Goal: Task Accomplishment & Management: Manage account settings

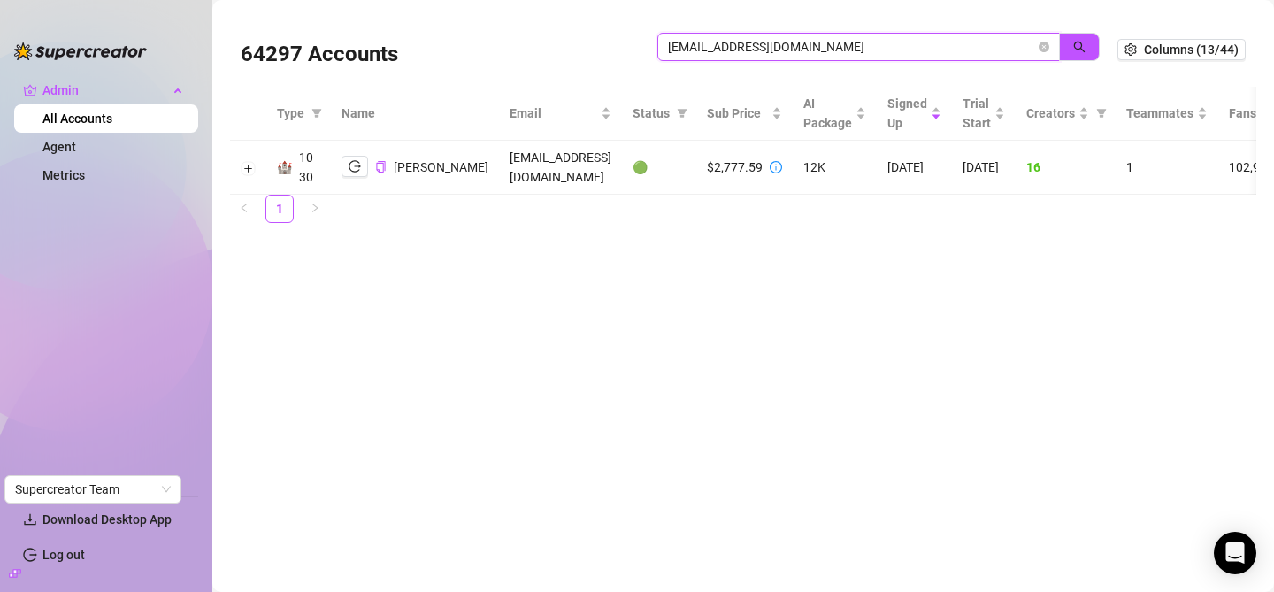
click at [744, 48] on input "PedroRolleJr@gmail.com" at bounding box center [851, 46] width 367 height 19
paste input "david@greymatterdigital.ai"
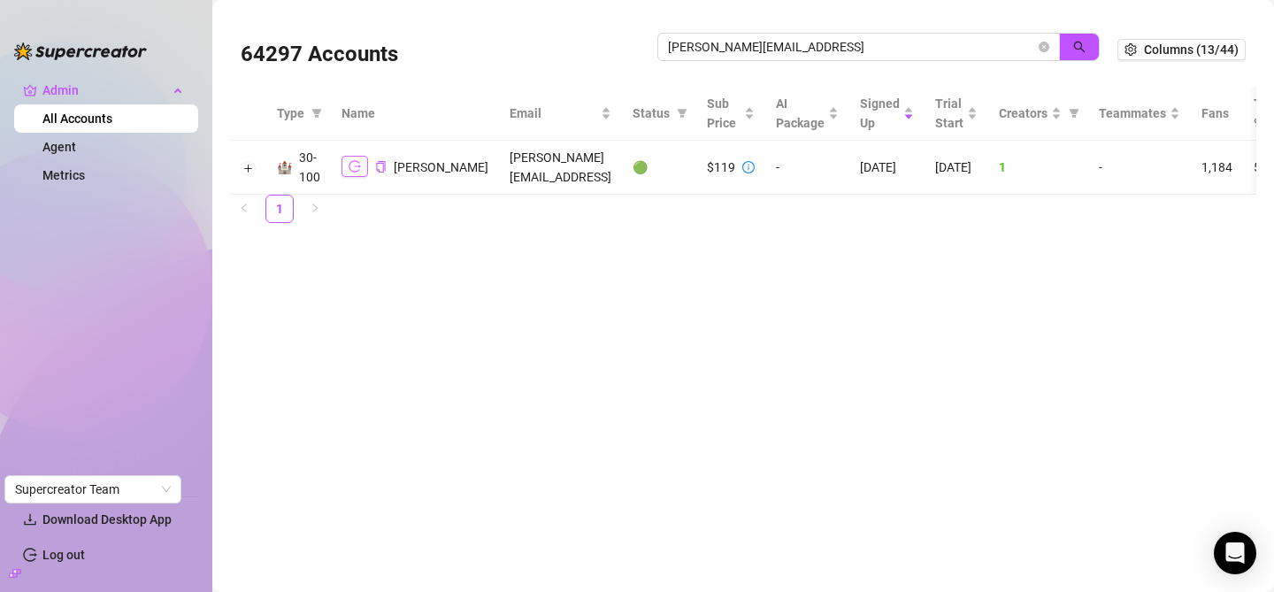
click at [356, 172] on icon "logout" at bounding box center [355, 167] width 12 height 12
click at [815, 48] on input "david@greymatterdigital.ai" at bounding box center [851, 46] width 367 height 19
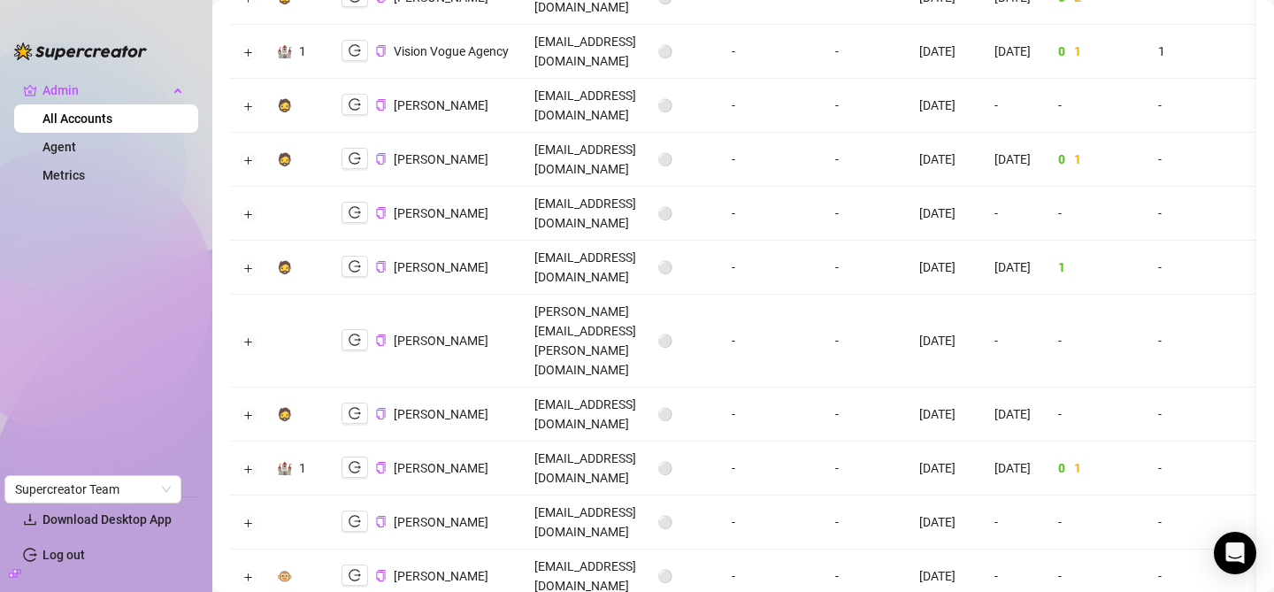
scroll to position [1868, 0]
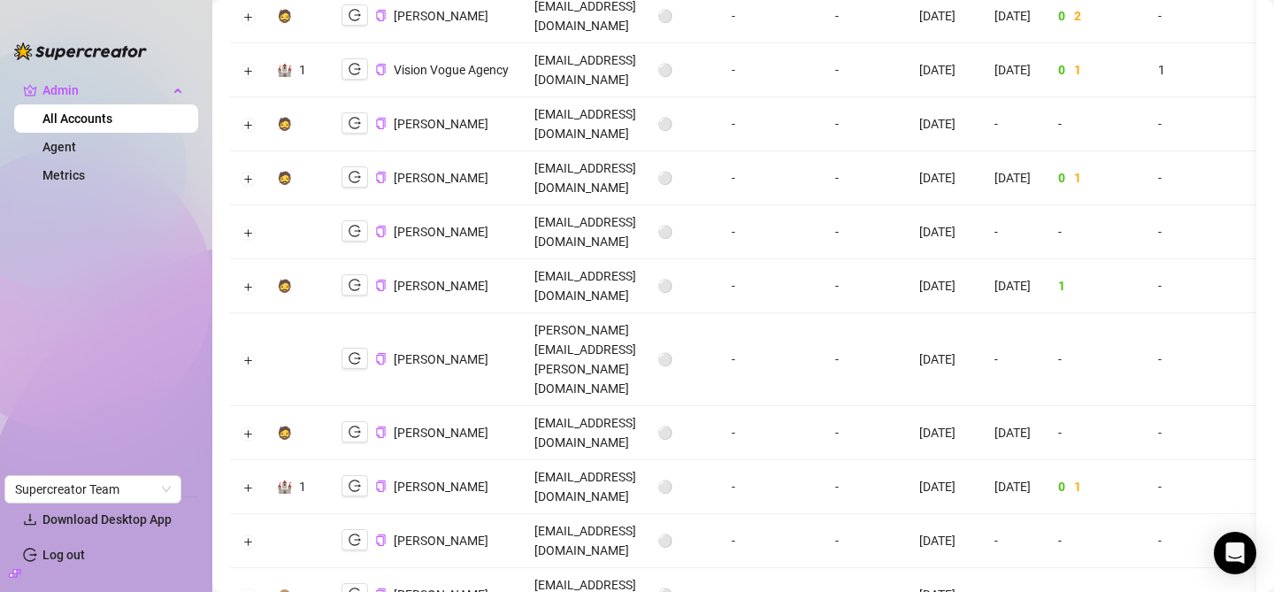
copy td "[PERSON_NAME][EMAIL_ADDRESS][DOMAIN_NAME]"
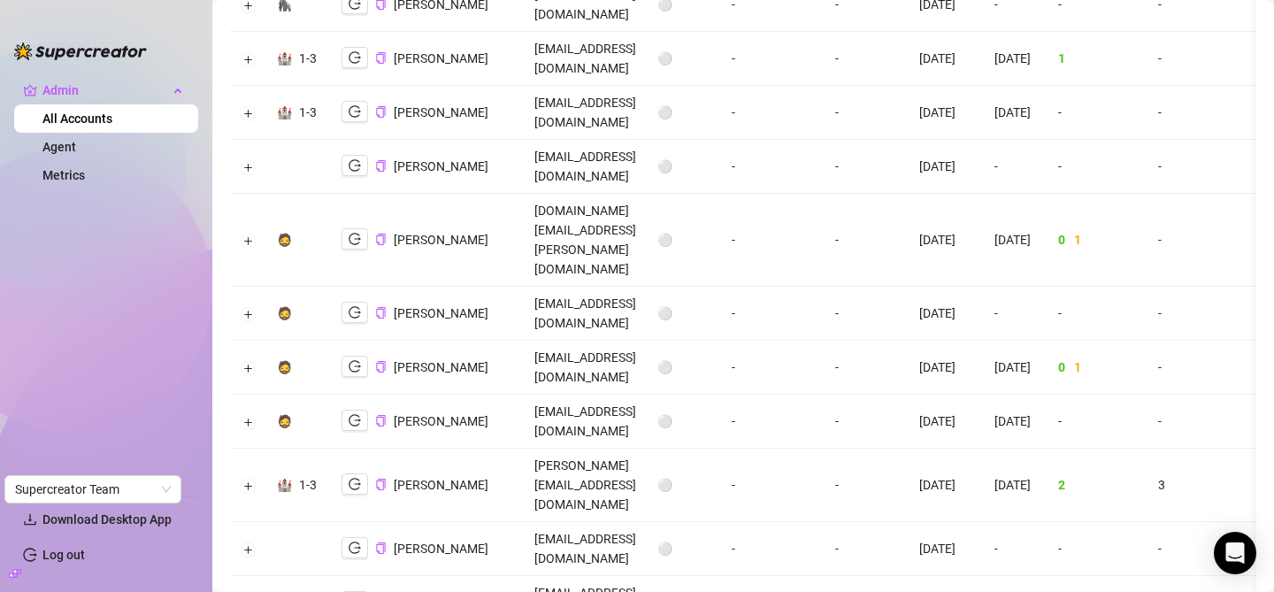
scroll to position [0, 0]
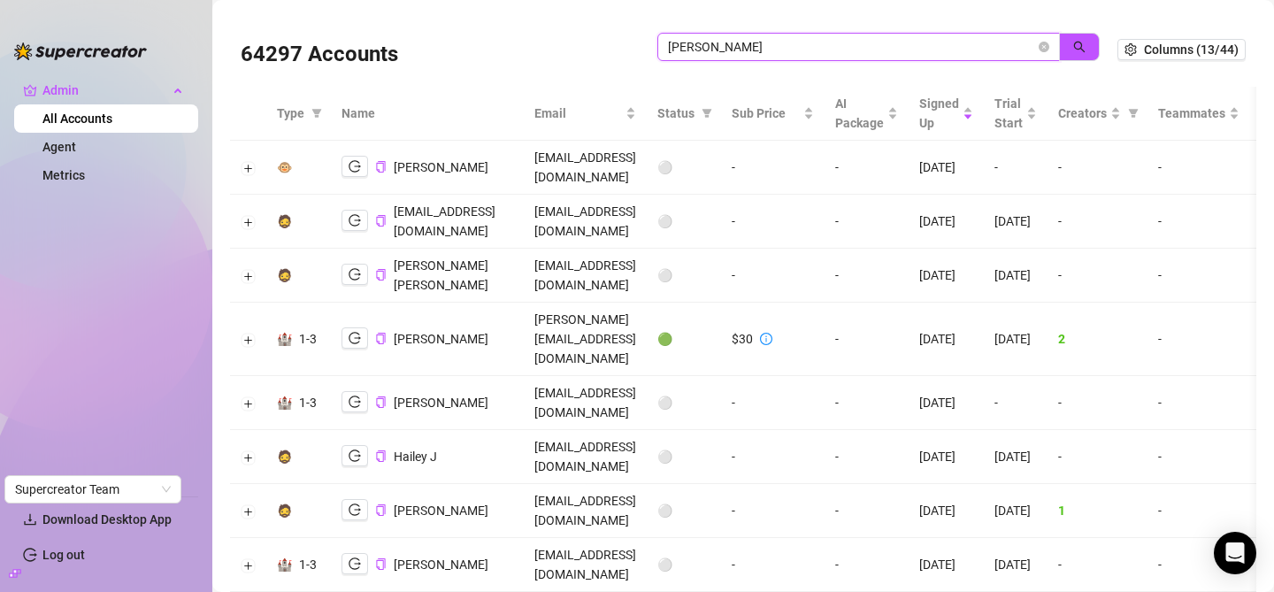
click at [914, 47] on input "jackson" at bounding box center [851, 46] width 367 height 19
paste input "cpaovacz@gmail.com"
type input "cpaovacz@gmail.com"
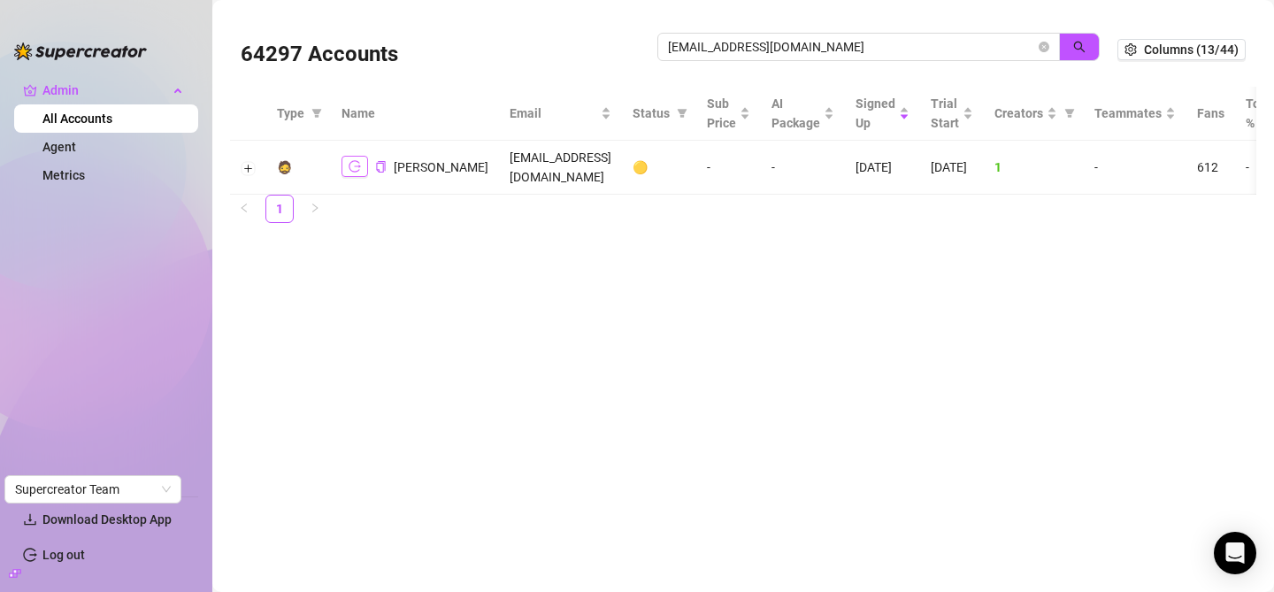
click at [352, 169] on icon "logout" at bounding box center [355, 166] width 12 height 12
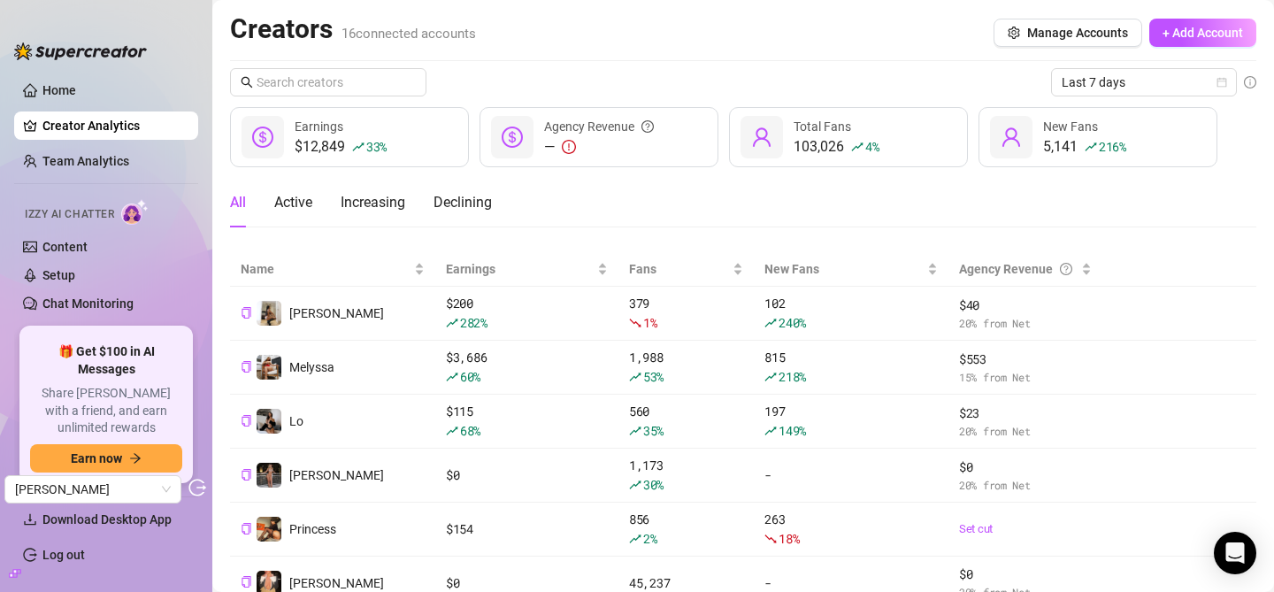
scroll to position [177, 0]
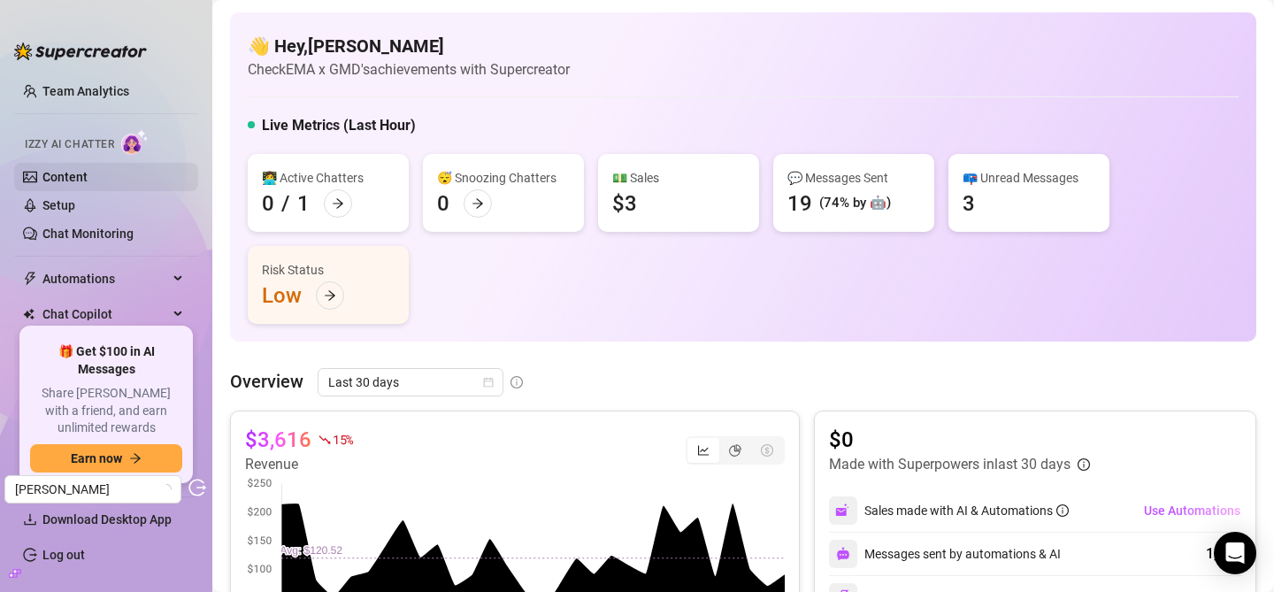
scroll to position [68, 0]
click at [93, 232] on link "Chat Monitoring" at bounding box center [87, 235] width 91 height 14
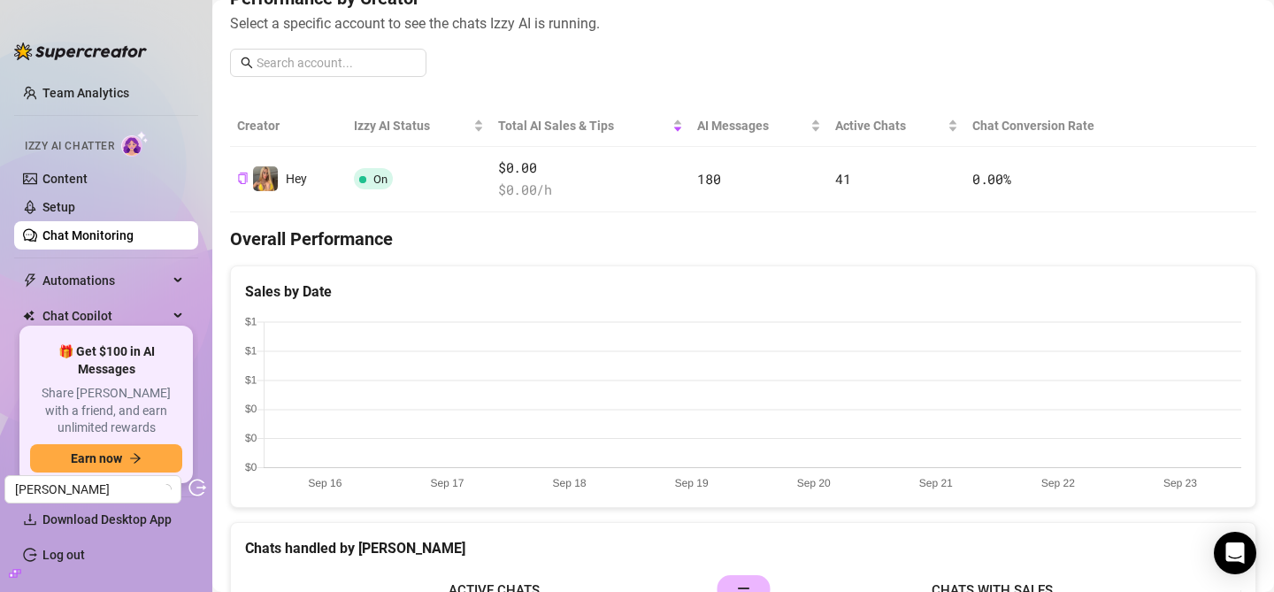
scroll to position [249, 0]
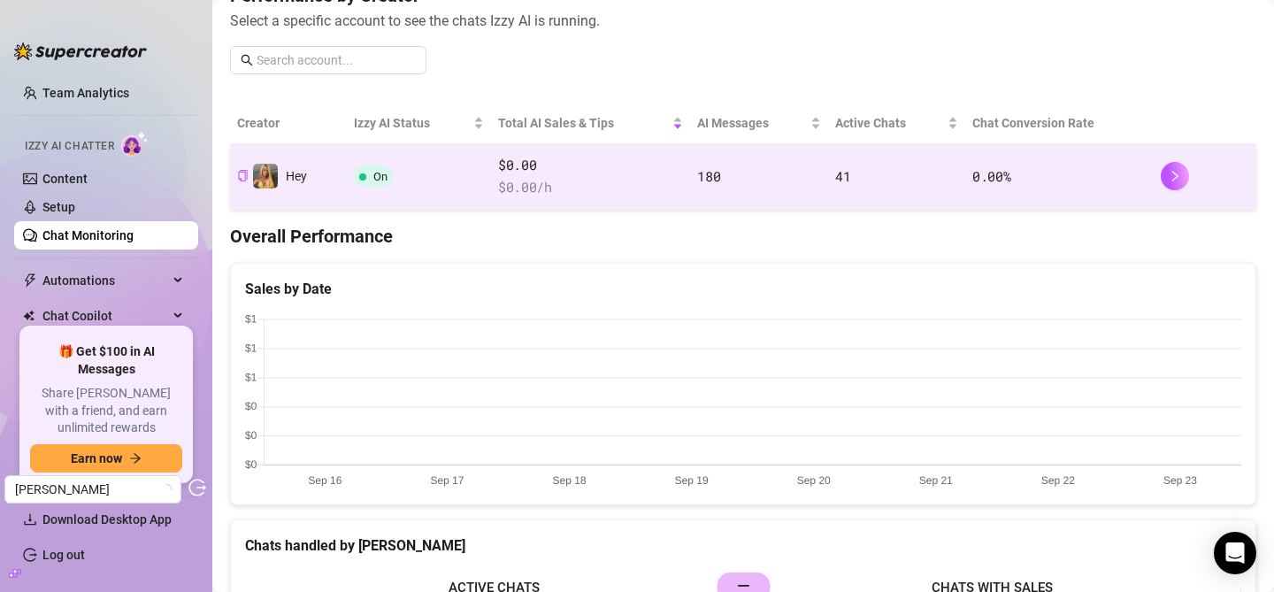
click at [620, 178] on span "$ 0.00 /h" at bounding box center [590, 187] width 185 height 21
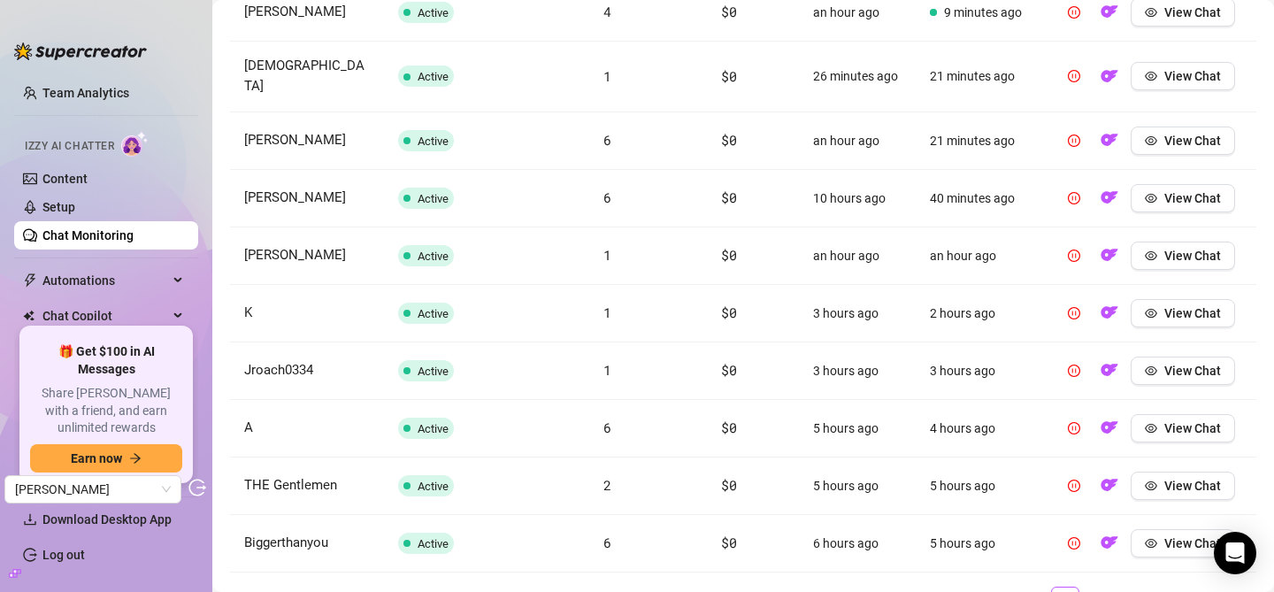
scroll to position [800, 0]
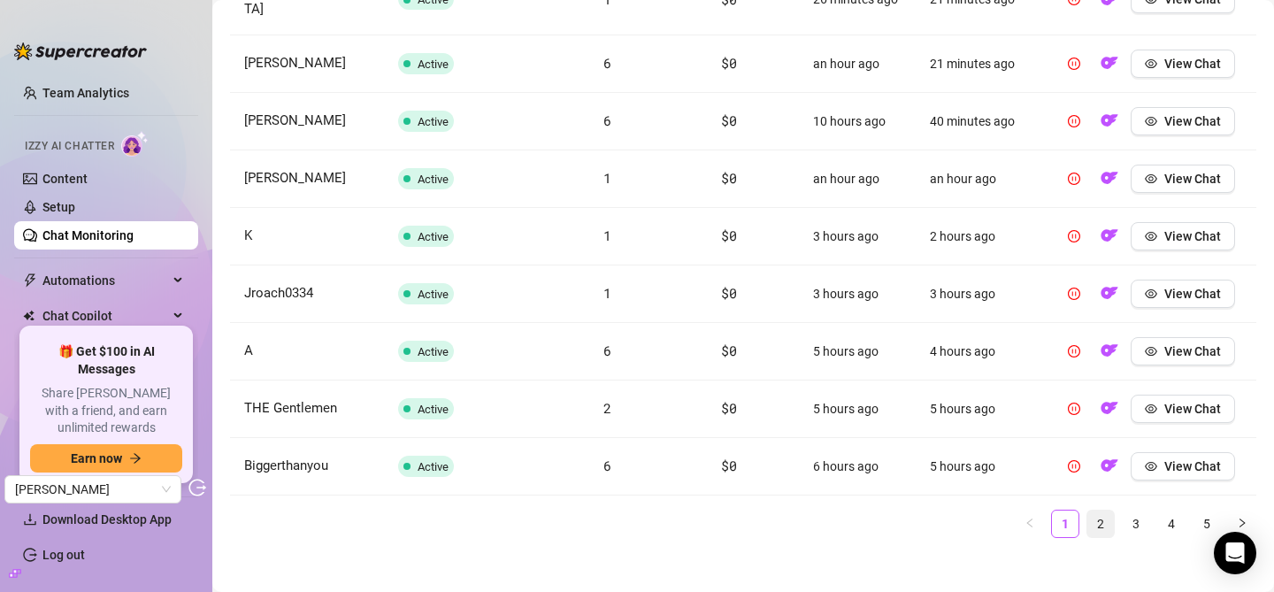
click at [1097, 510] on link "2" at bounding box center [1100, 523] width 27 height 27
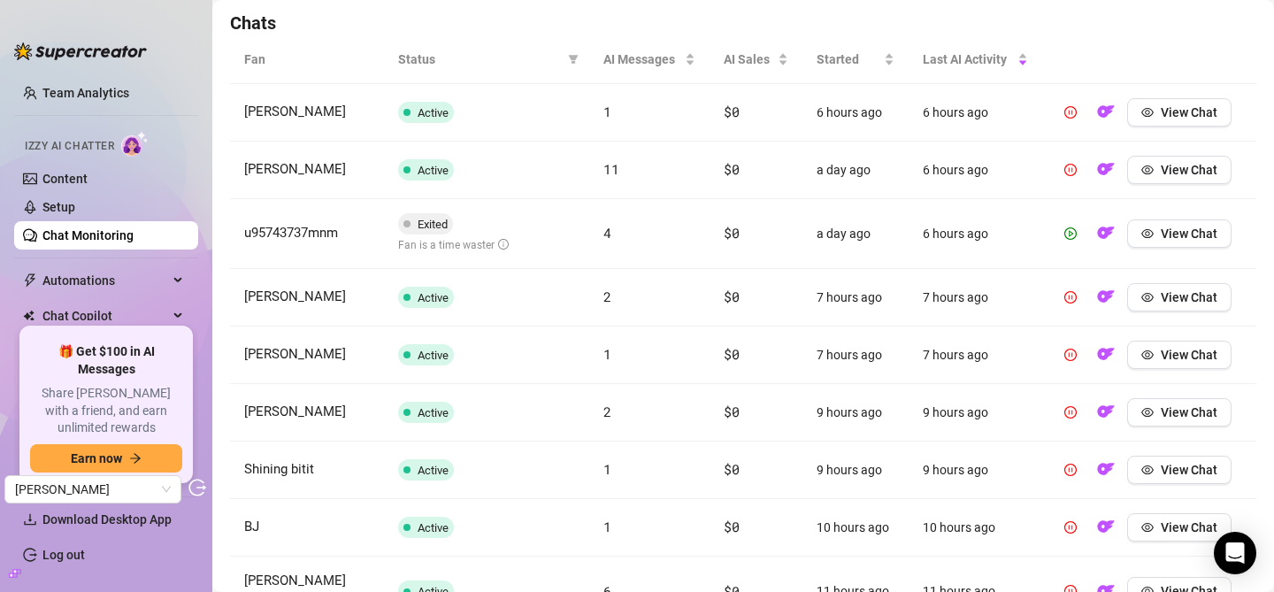
scroll to position [812, 0]
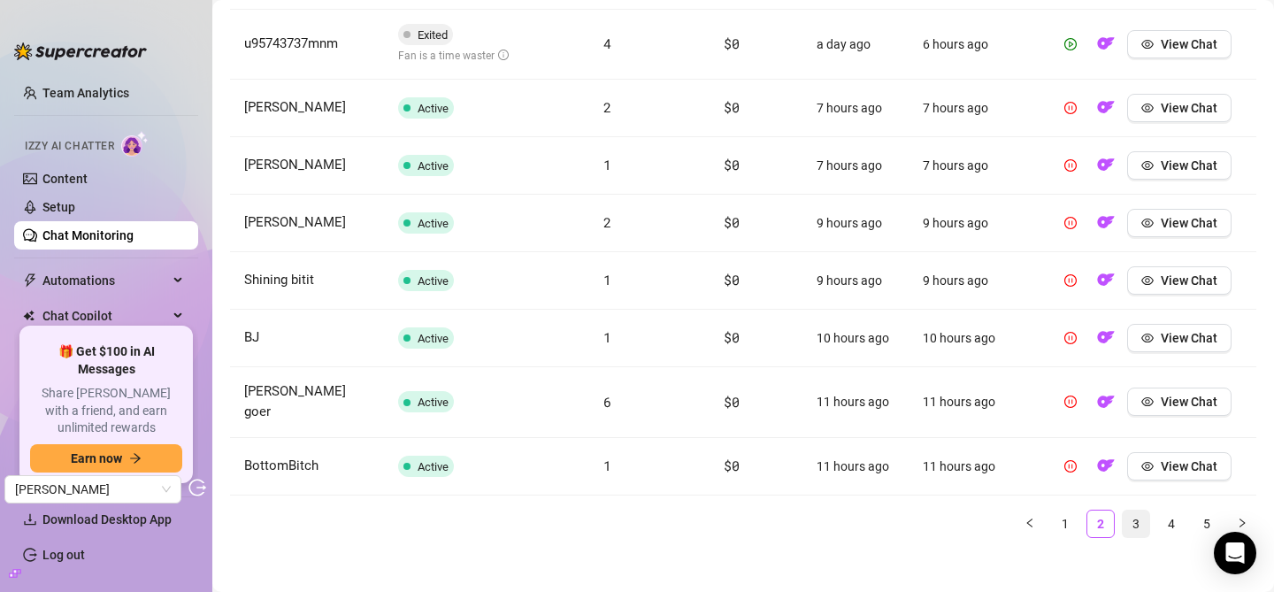
click at [1139, 510] on link "3" at bounding box center [1136, 523] width 27 height 27
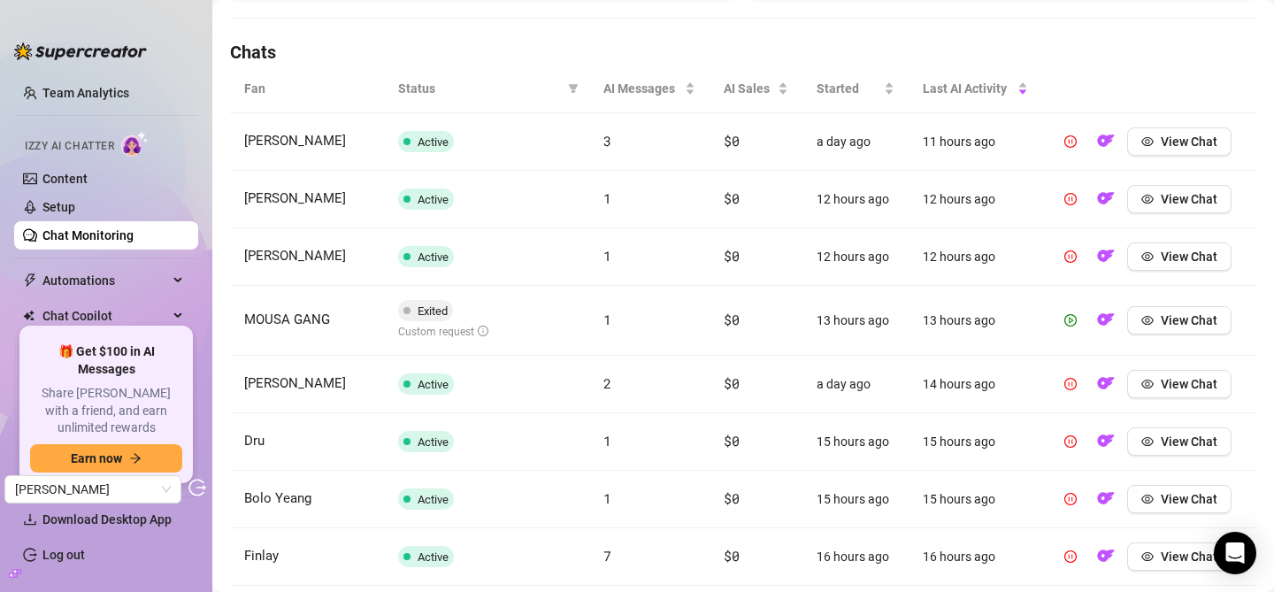
scroll to position [593, 0]
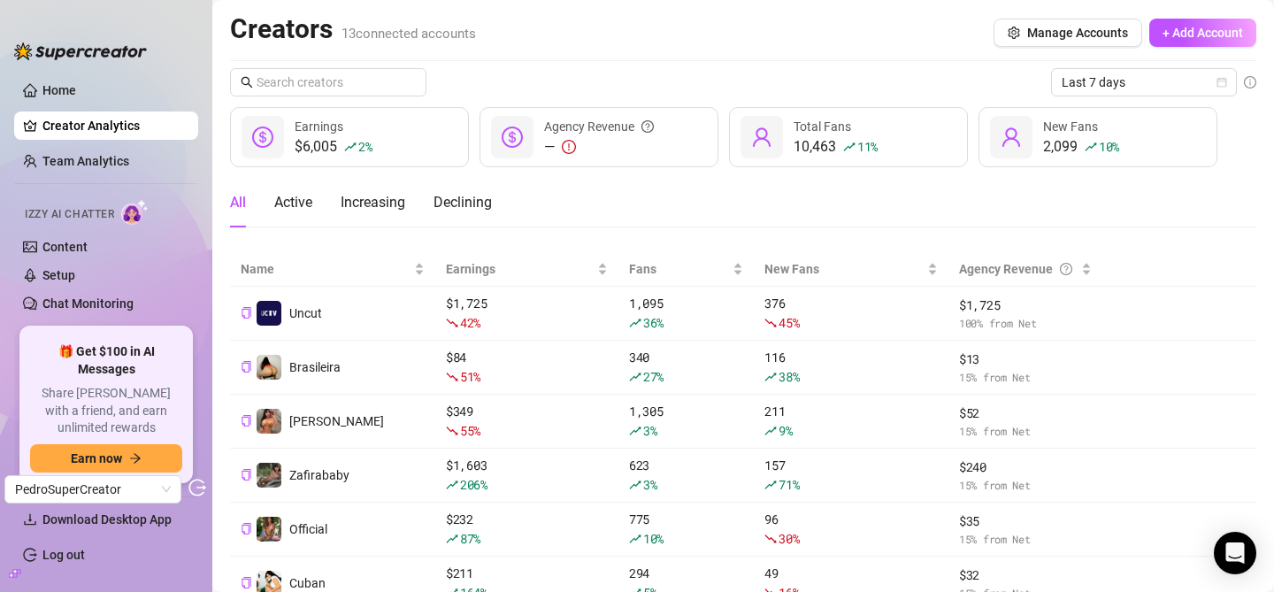
scroll to position [178, 0]
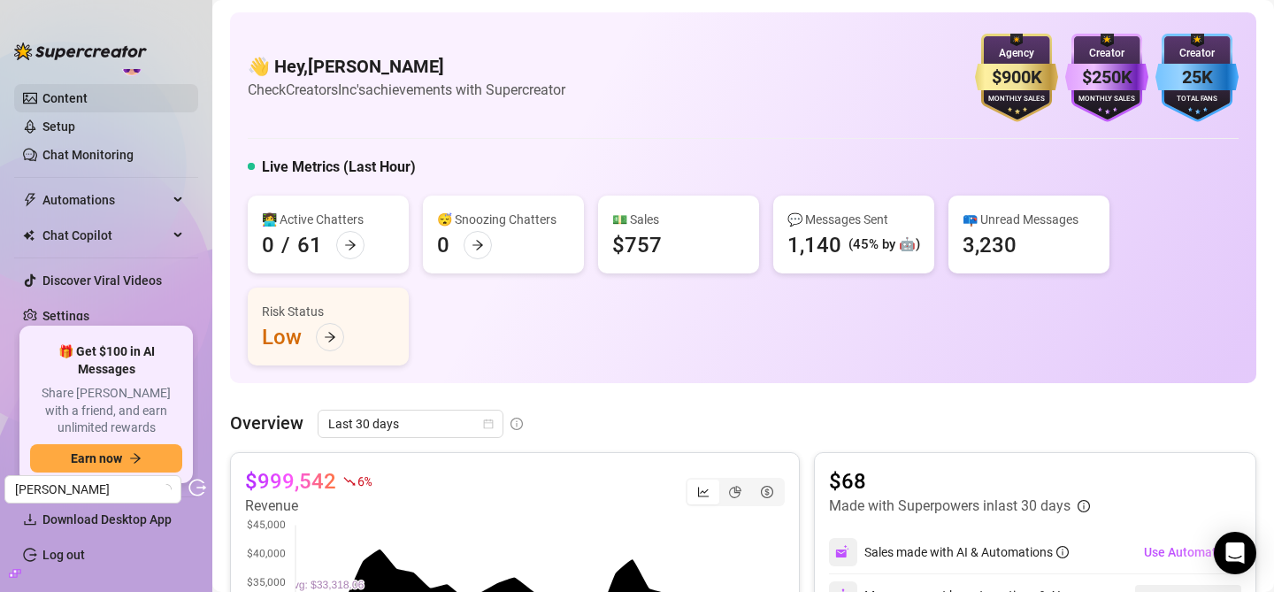
scroll to position [147, 0]
click at [71, 311] on link "Settings" at bounding box center [65, 318] width 47 height 14
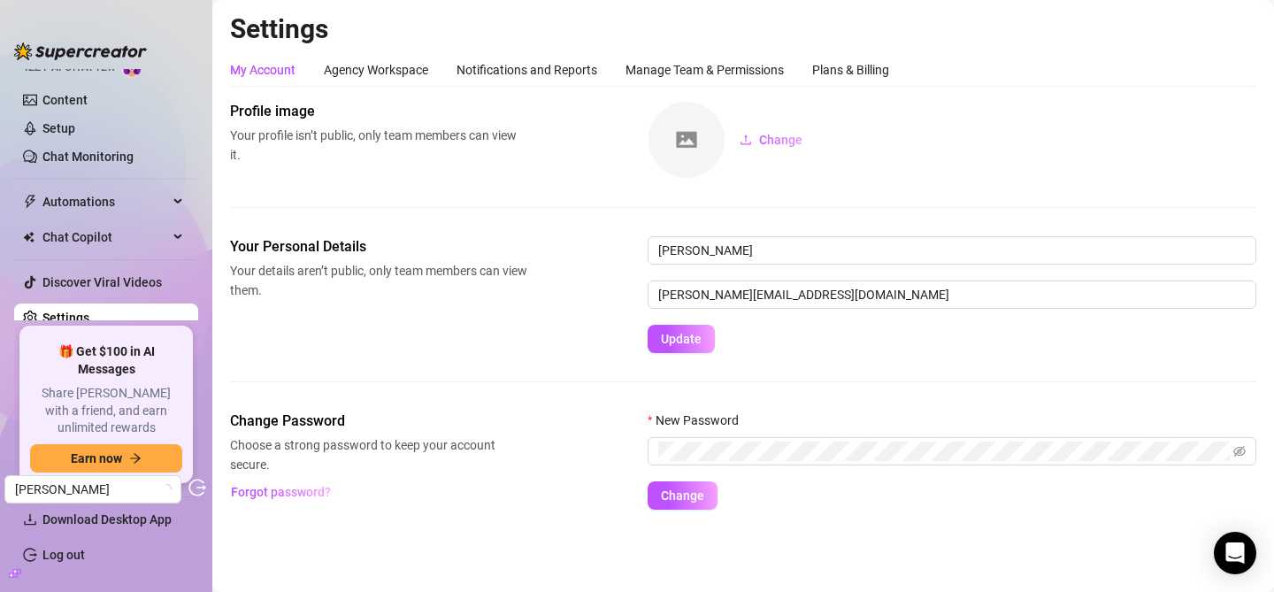
scroll to position [147, 0]
click at [850, 69] on div "Plans & Billing" at bounding box center [850, 69] width 77 height 19
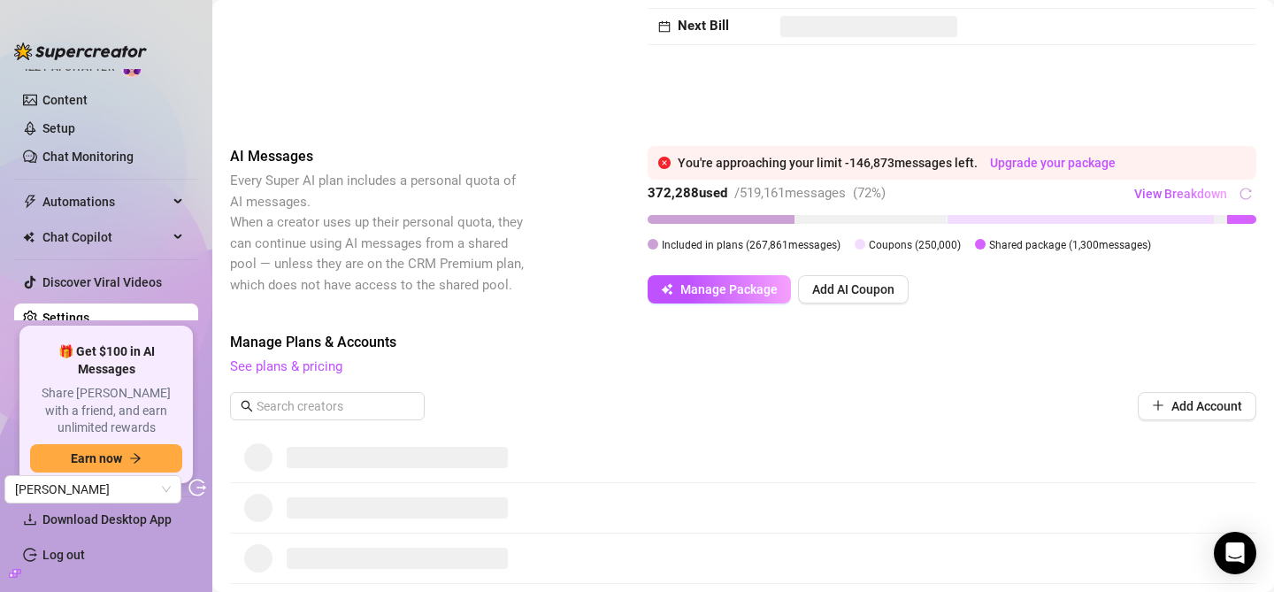
scroll to position [191, 0]
